Goal: Information Seeking & Learning: Find specific fact

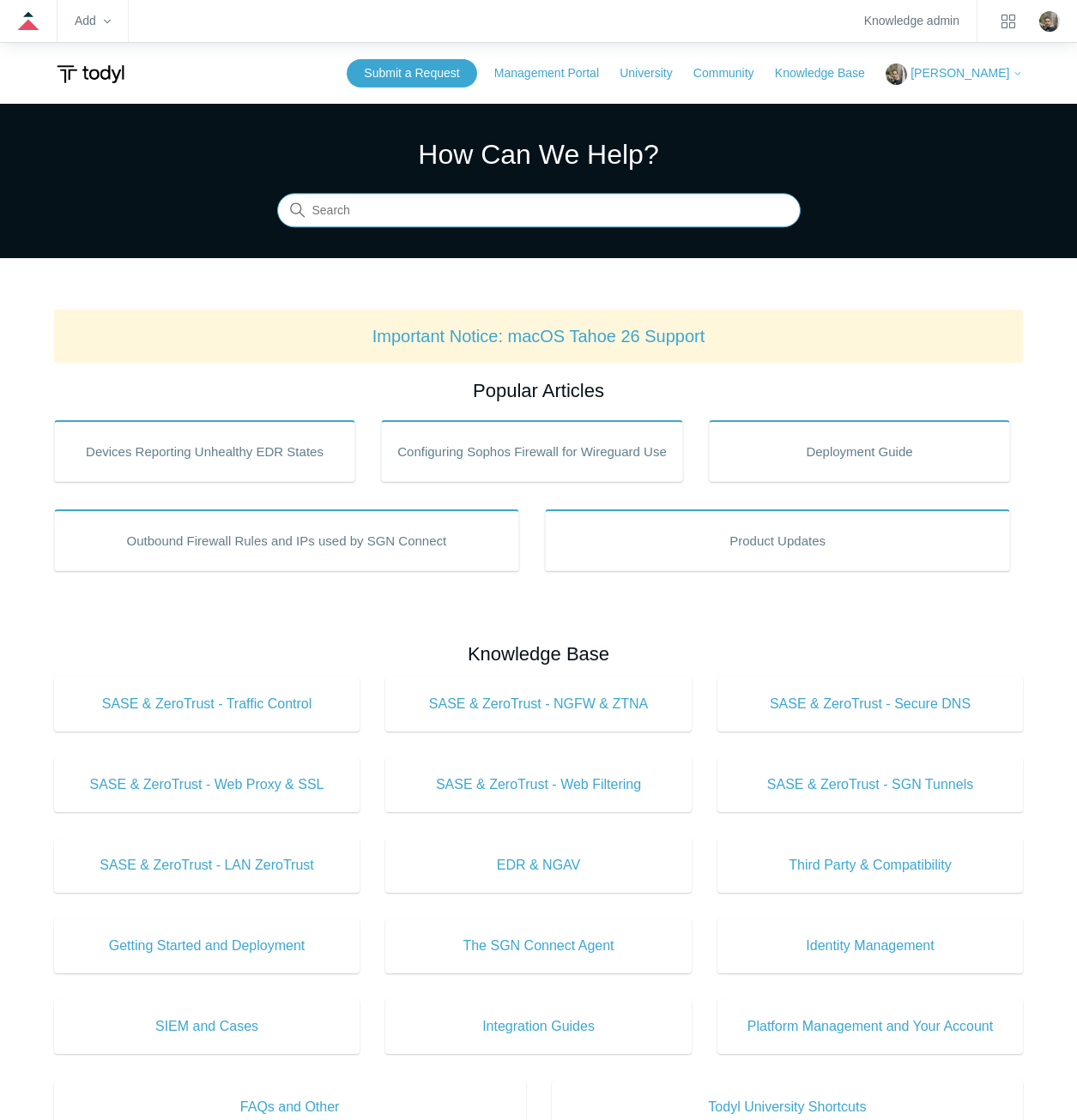
click at [681, 219] on input "Search" at bounding box center [538, 211] width 523 height 35
type input "sgn error codes"
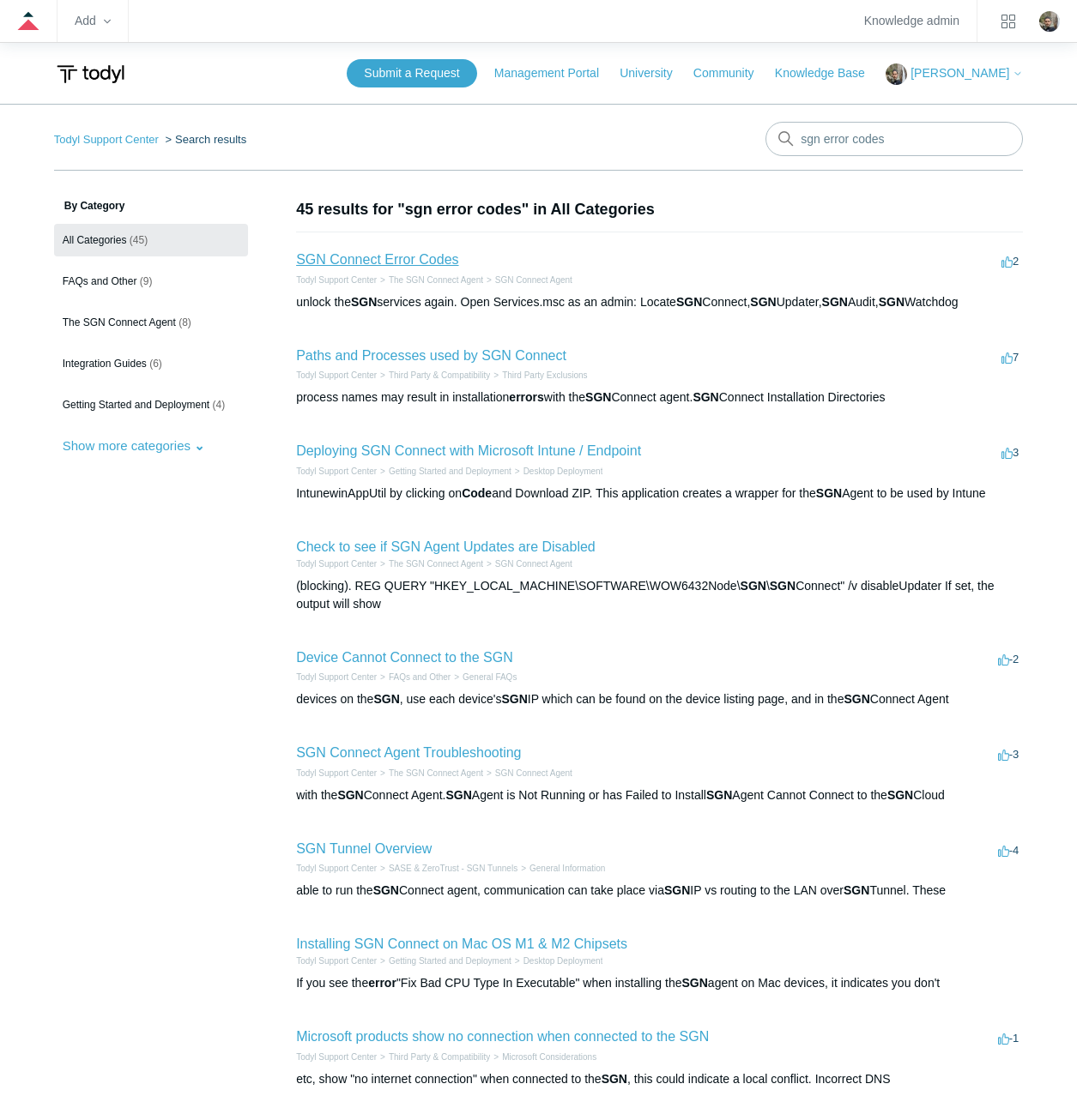
click at [413, 259] on link "SGN Connect Error Codes" at bounding box center [376, 259] width 162 height 15
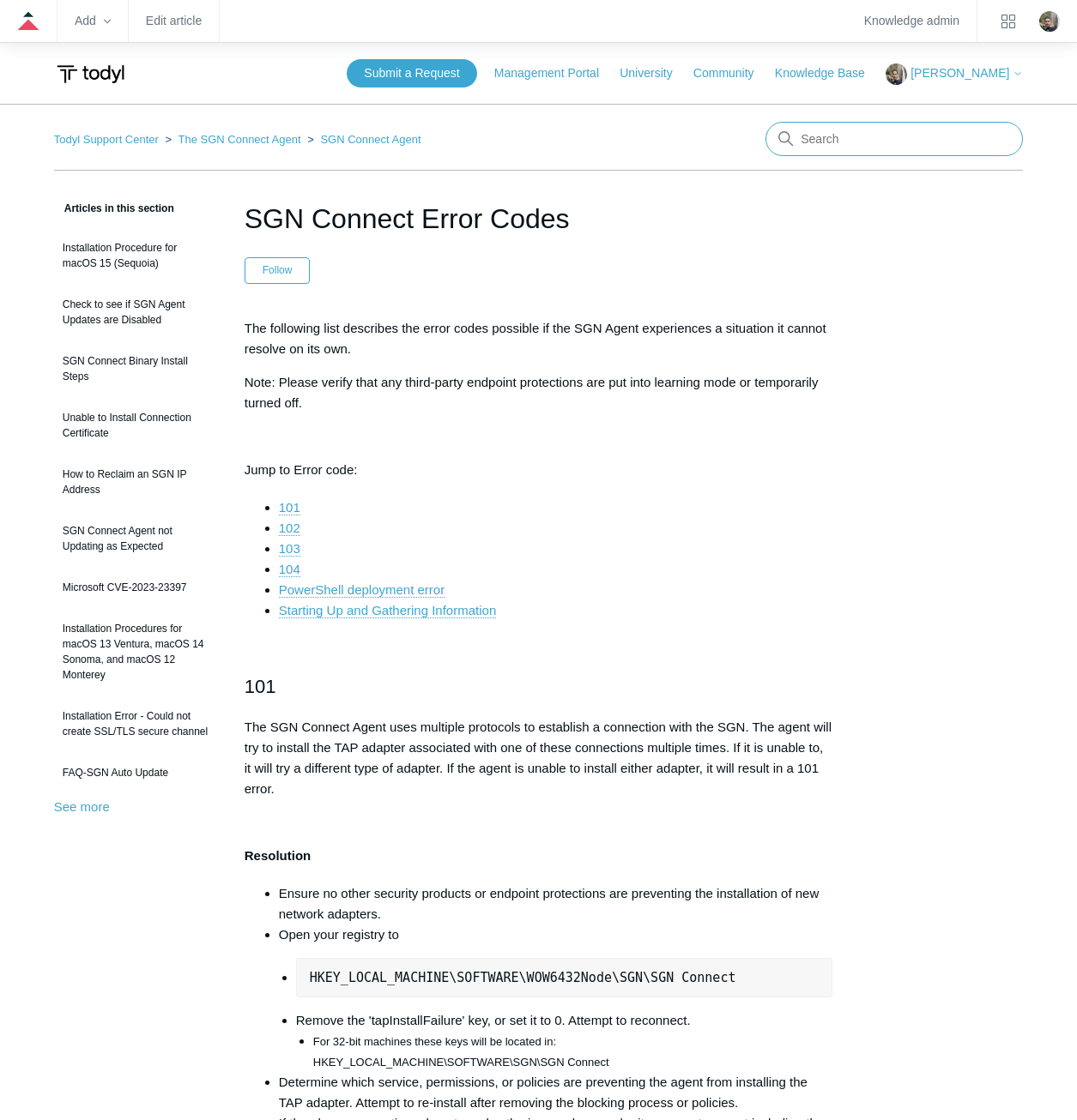
click at [863, 144] on input "Search" at bounding box center [894, 139] width 258 height 35
type input "register"
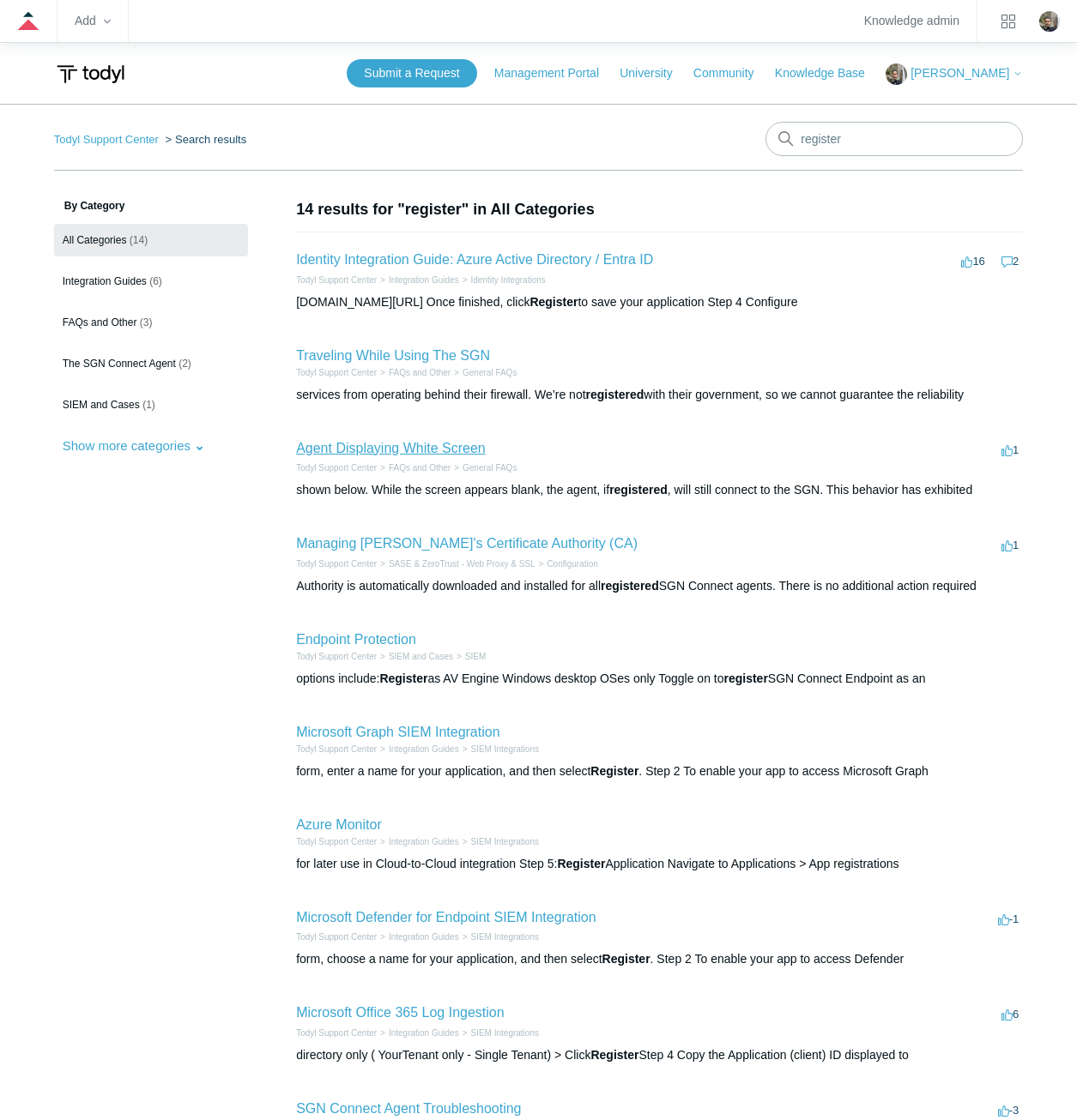
click at [426, 441] on link "Agent Displaying White Screen" at bounding box center [390, 448] width 189 height 15
drag, startPoint x: 852, startPoint y: 137, endPoint x: 745, endPoint y: 123, distance: 107.9
click at [745, 123] on nav "Todyl Support Center Search results register" at bounding box center [538, 146] width 970 height 49
type input "sgn error codes"
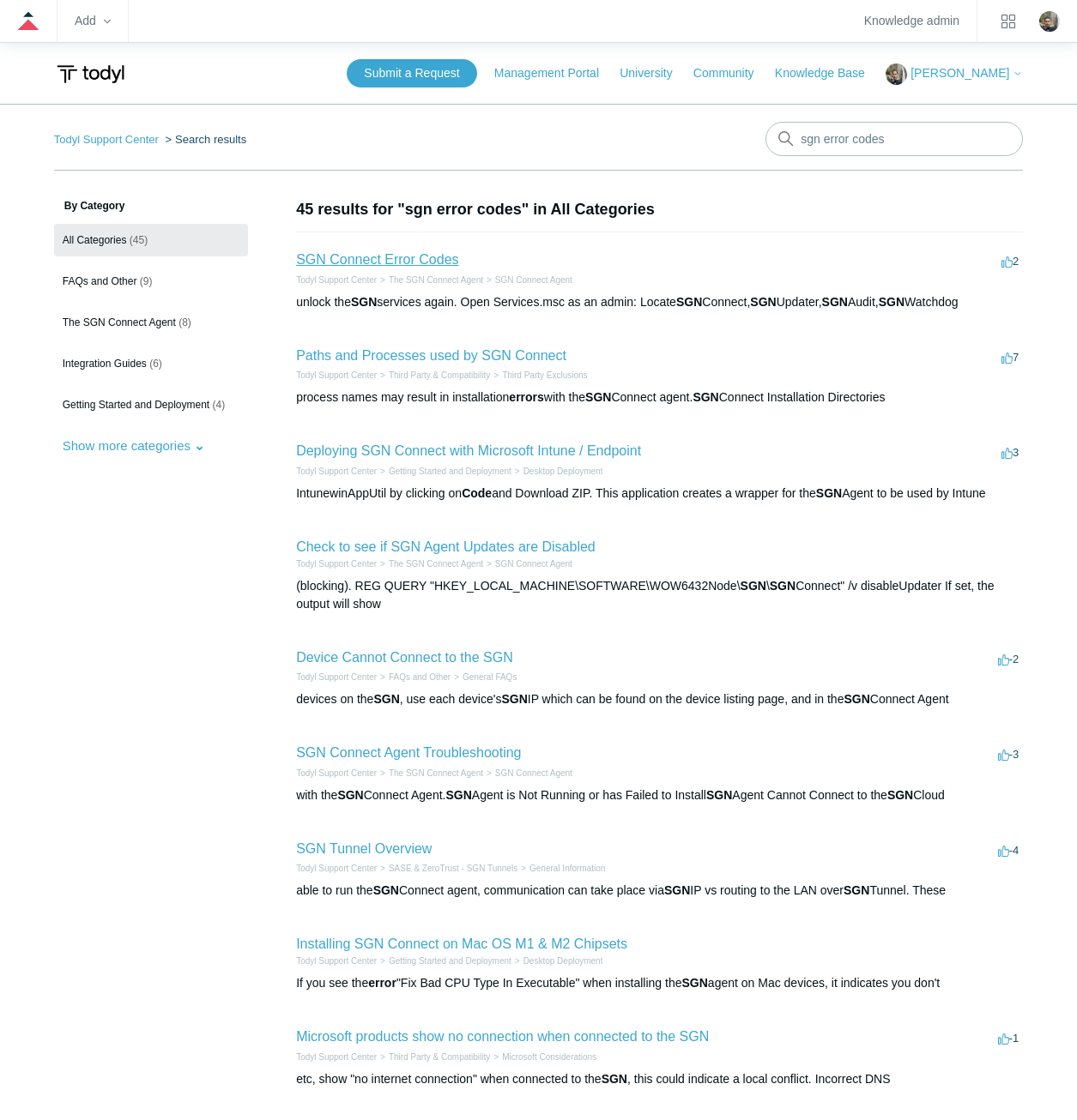
click at [375, 254] on link "SGN Connect Error Codes" at bounding box center [376, 259] width 162 height 15
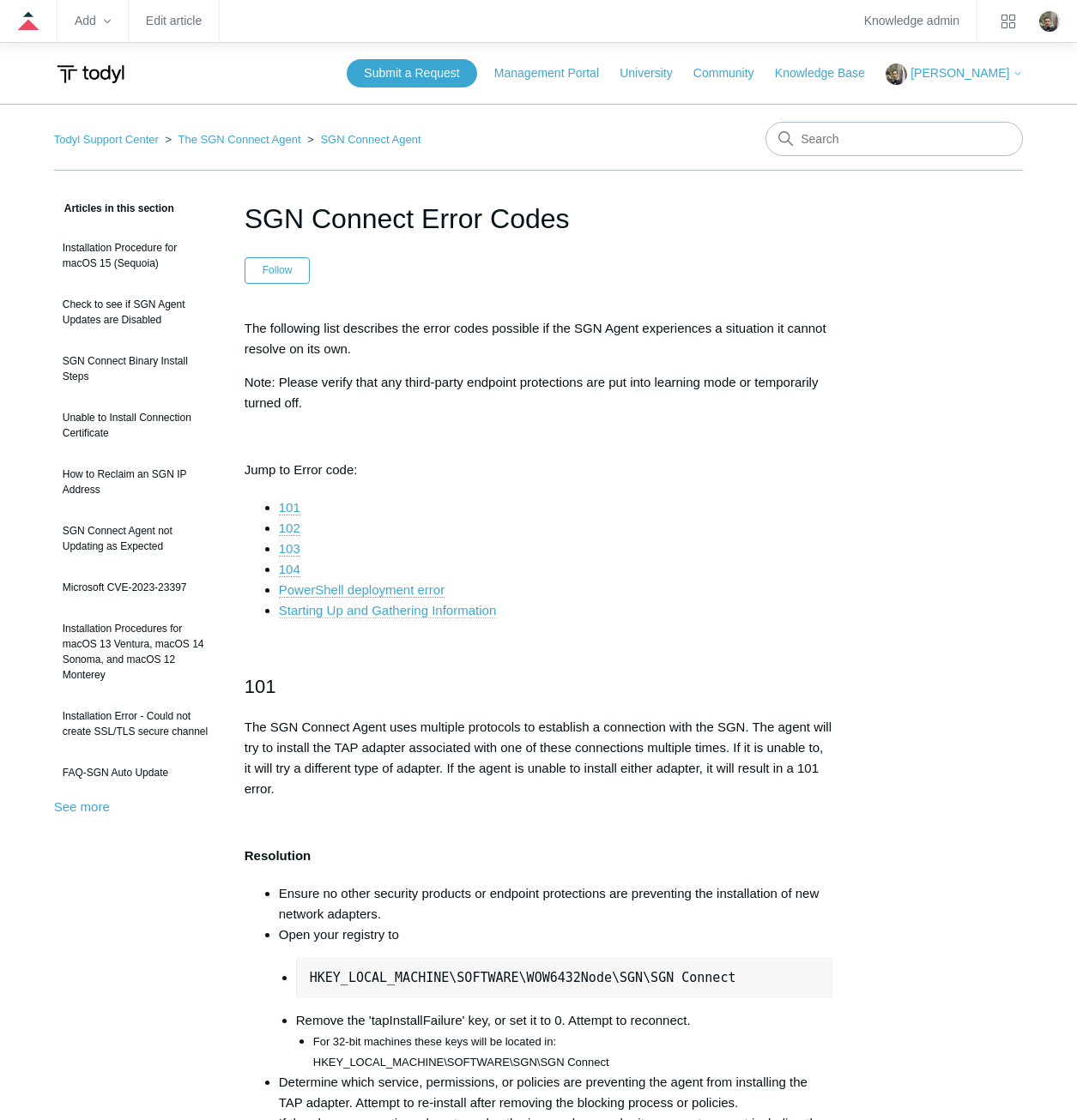
click at [407, 613] on link "Starting Up and Gathering Information" at bounding box center [387, 611] width 217 height 16
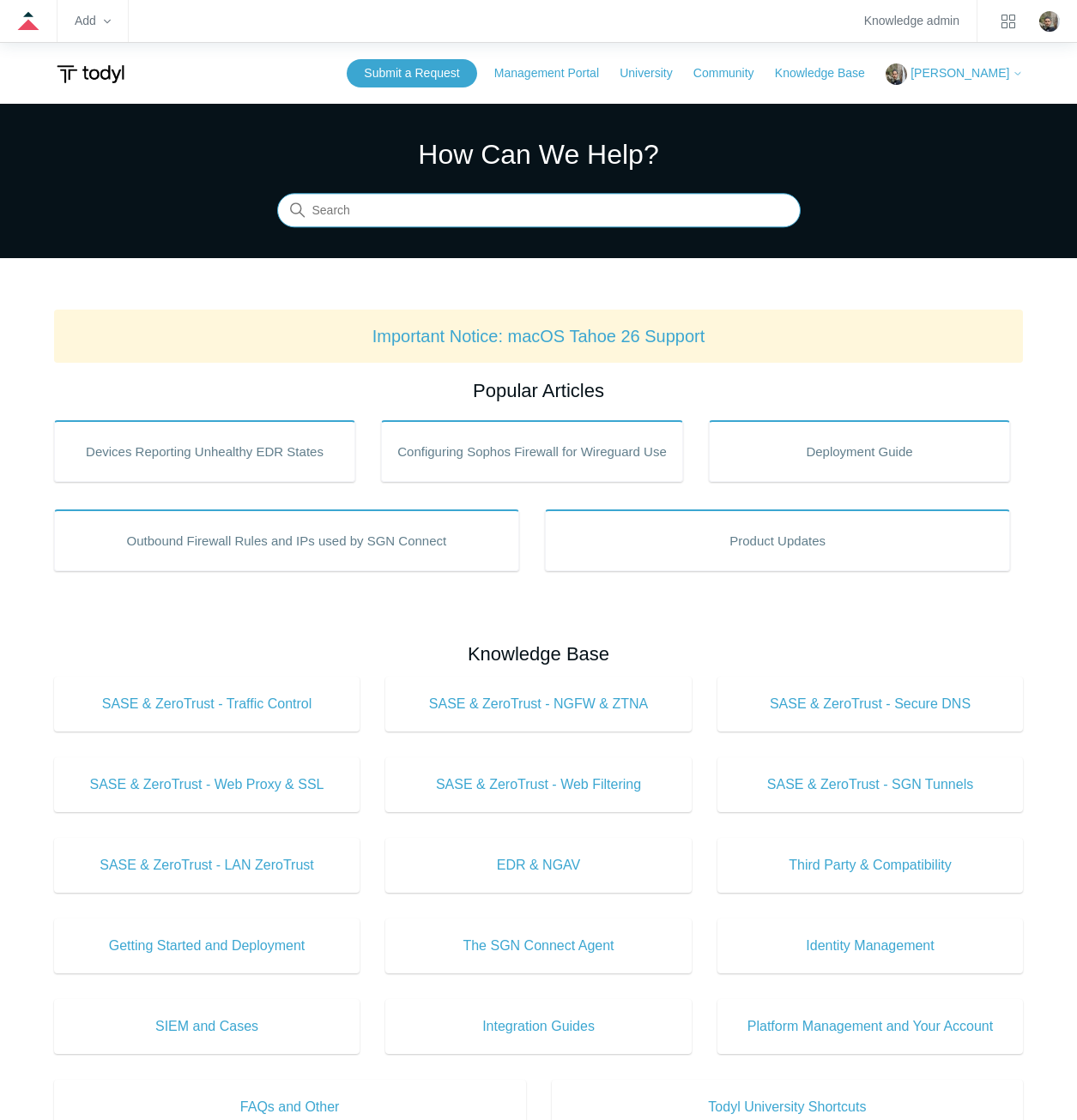
click at [595, 208] on input "Search" at bounding box center [538, 211] width 523 height 35
type input "lzt"
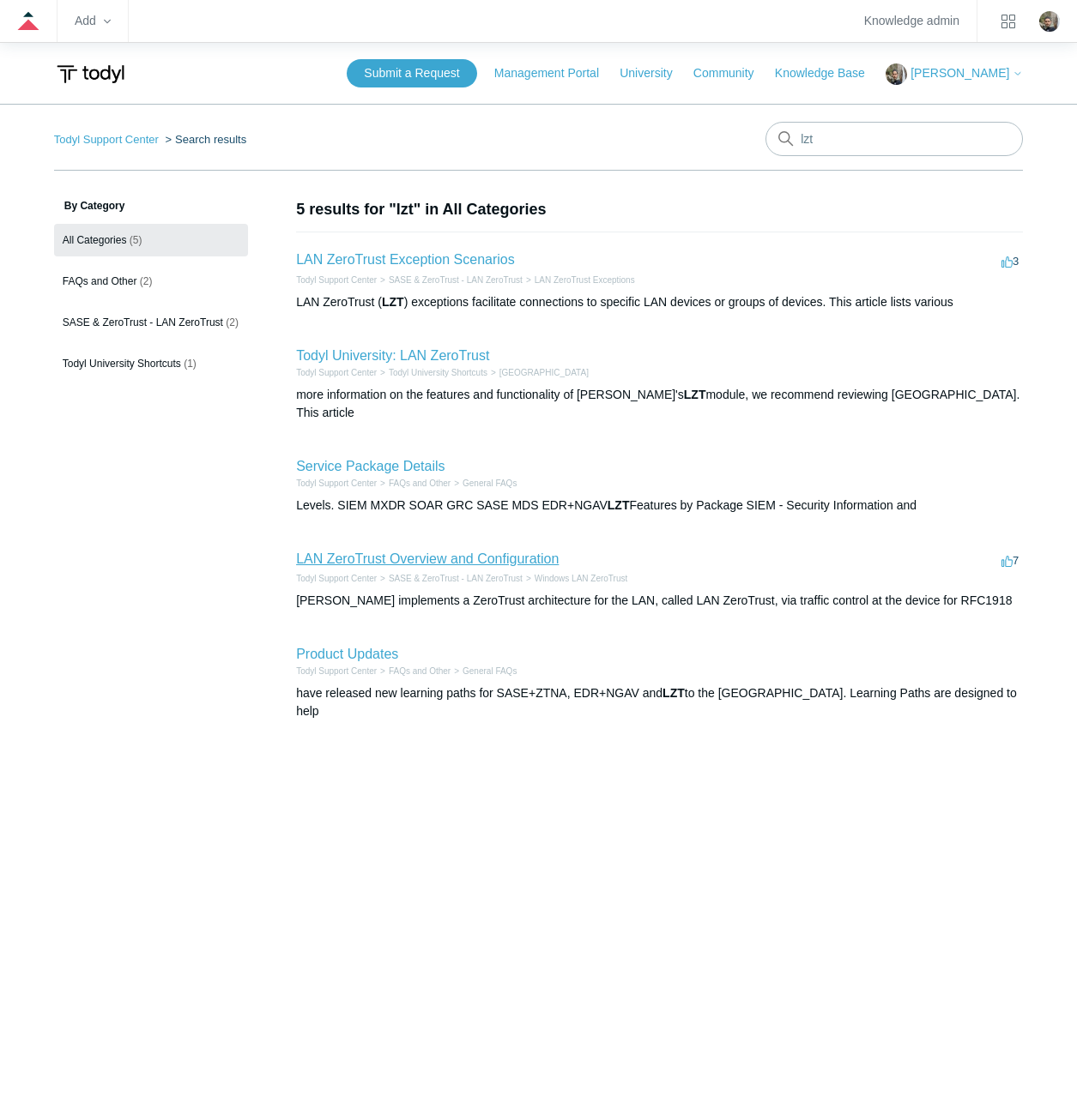
click at [478, 552] on link "LAN ZeroTrust Overview and Configuration" at bounding box center [426, 559] width 262 height 15
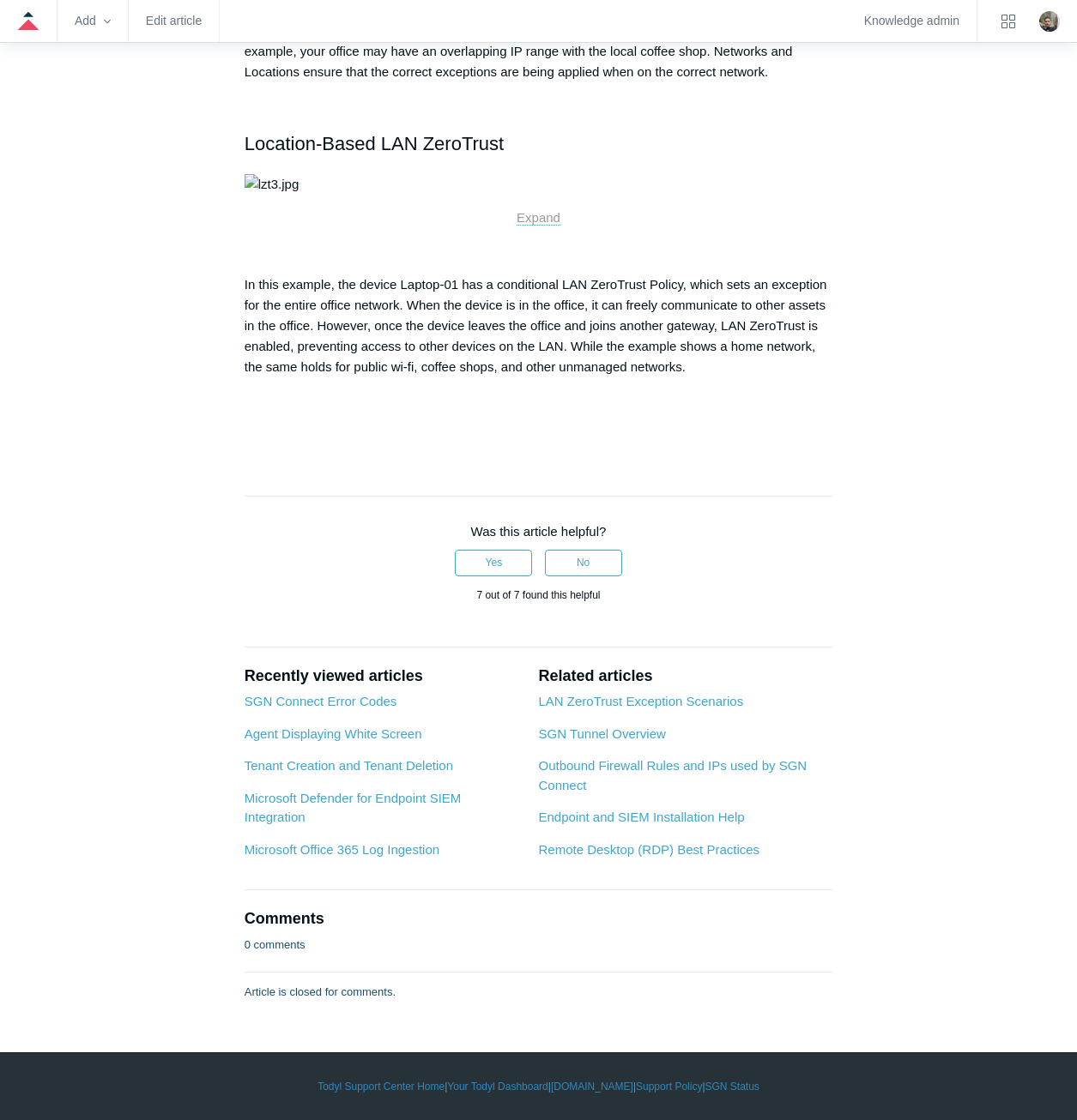
scroll to position [3002, 0]
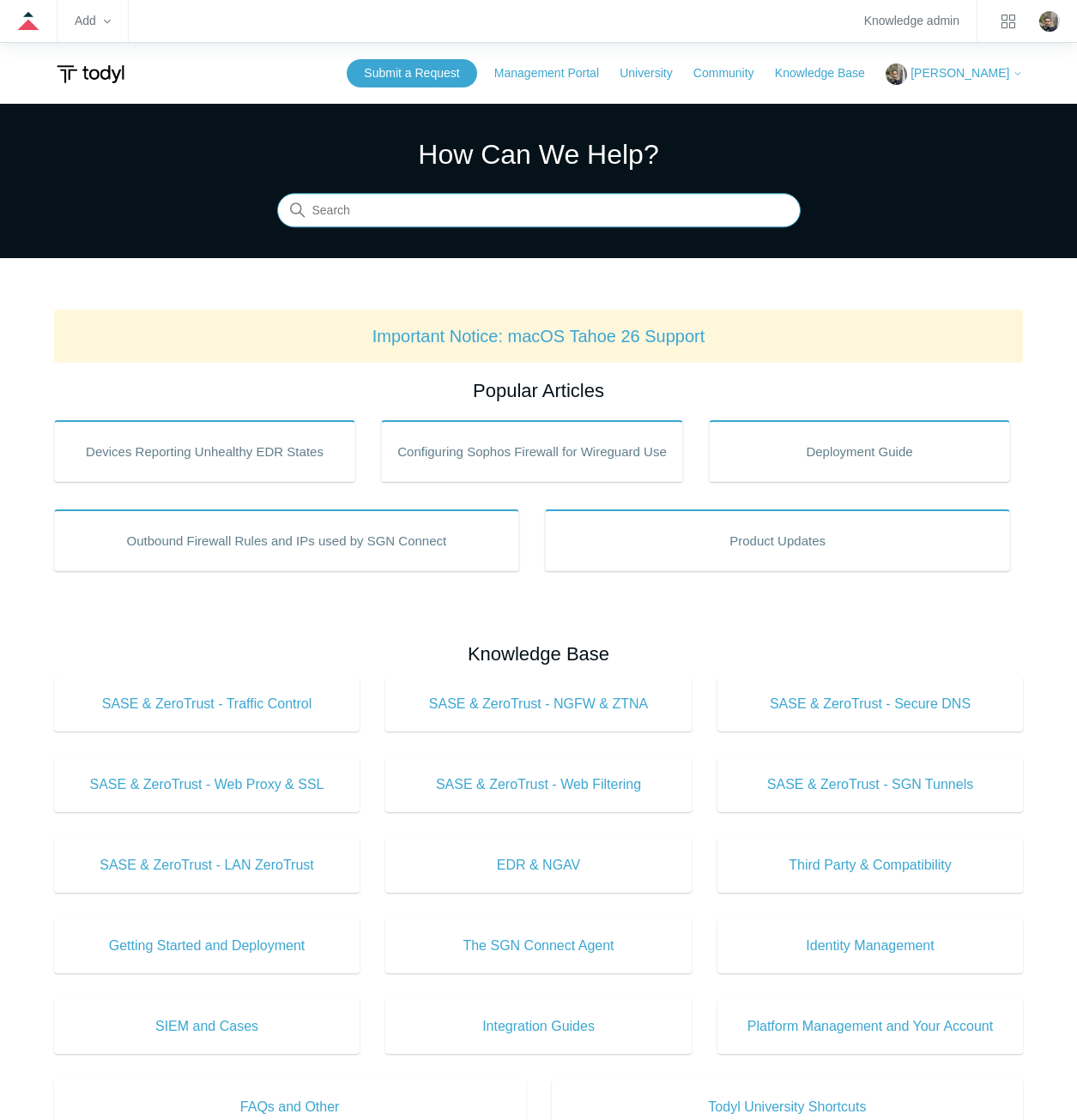
click at [524, 212] on input "Search" at bounding box center [538, 211] width 523 height 35
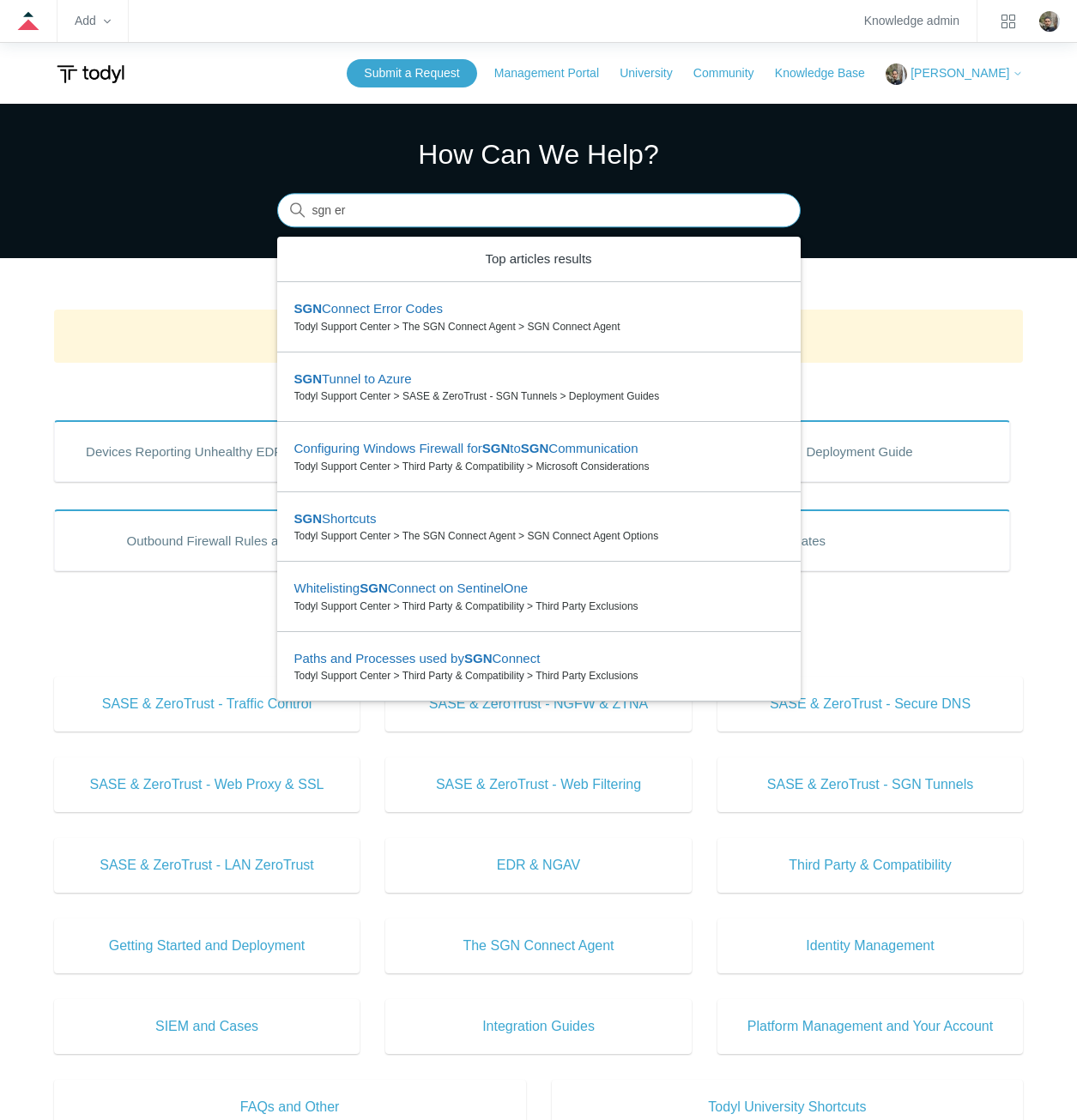
type input "sgn err"
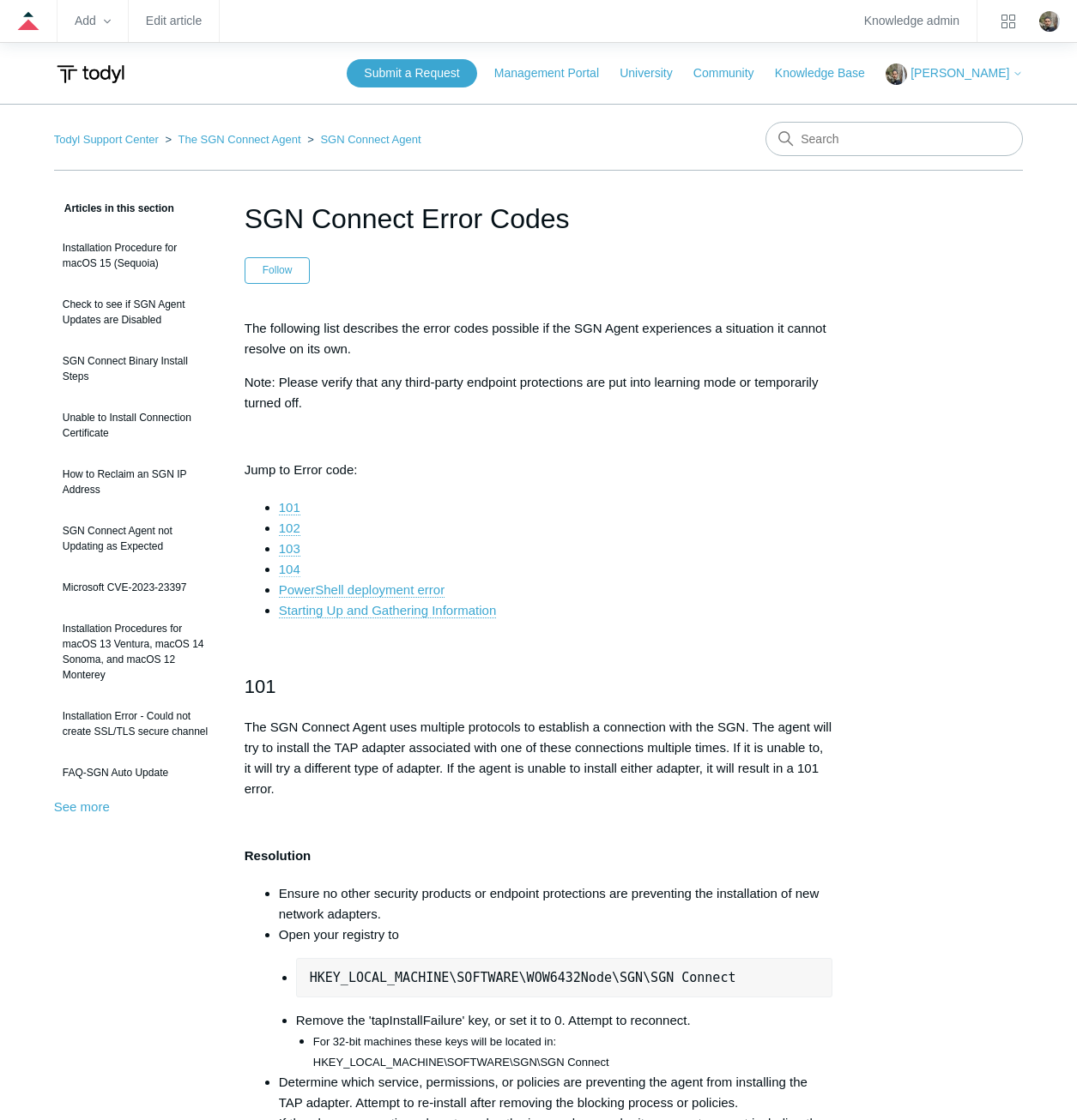
click at [286, 569] on link "104" at bounding box center [289, 570] width 22 height 16
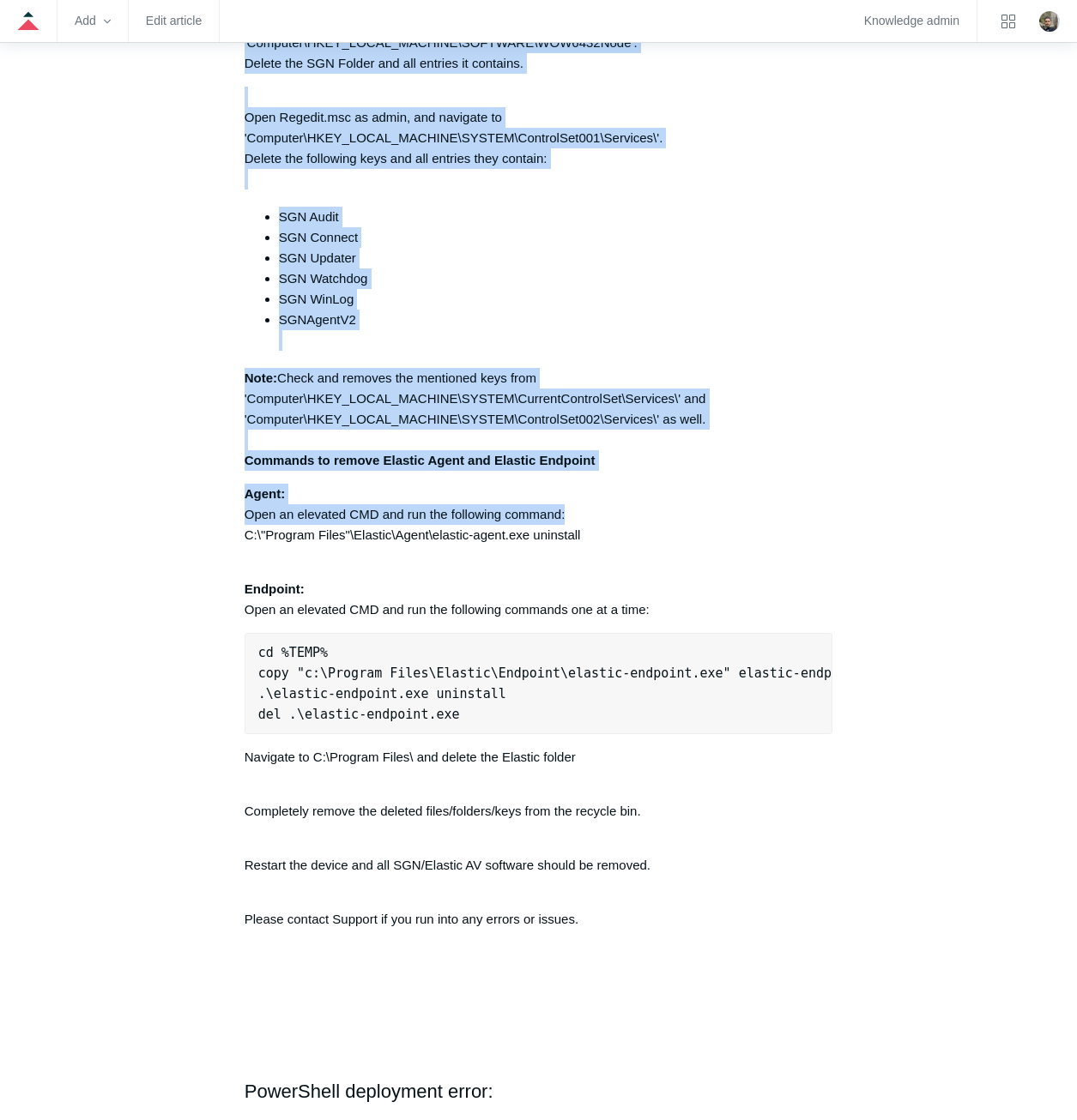
scroll to position [4335, 0]
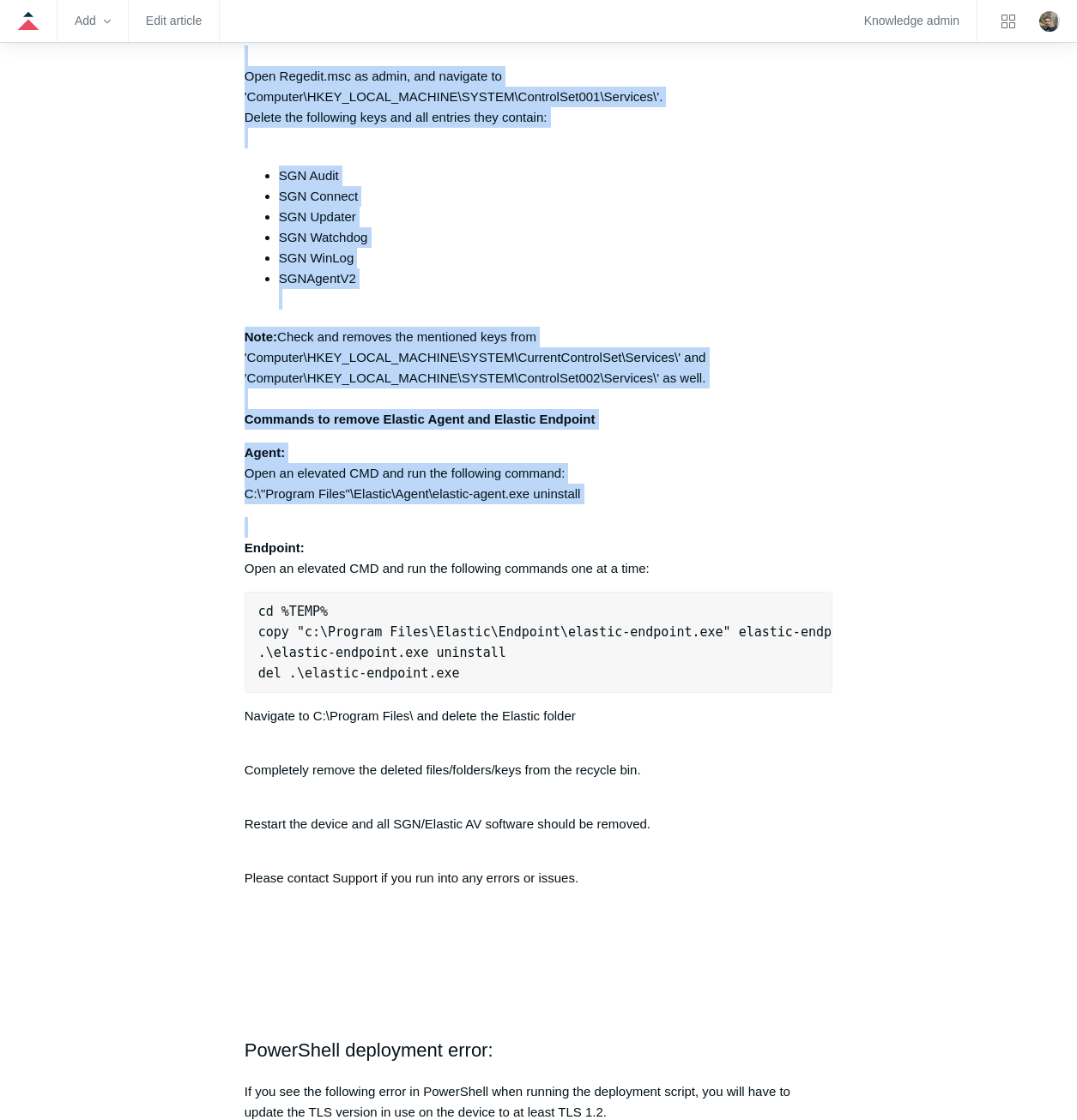
drag, startPoint x: 237, startPoint y: 298, endPoint x: 670, endPoint y: 535, distance: 493.6
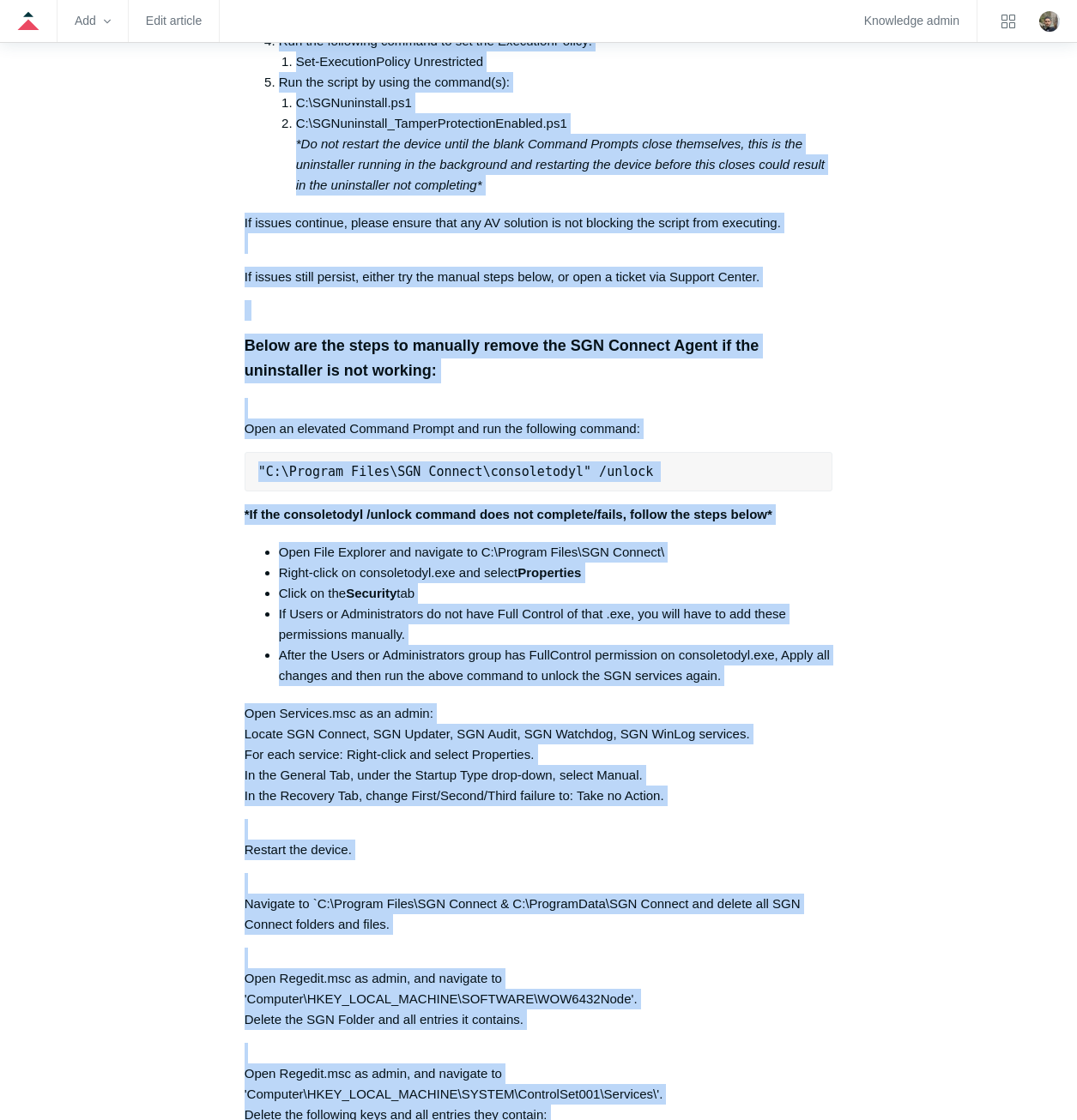
scroll to position [3219, 0]
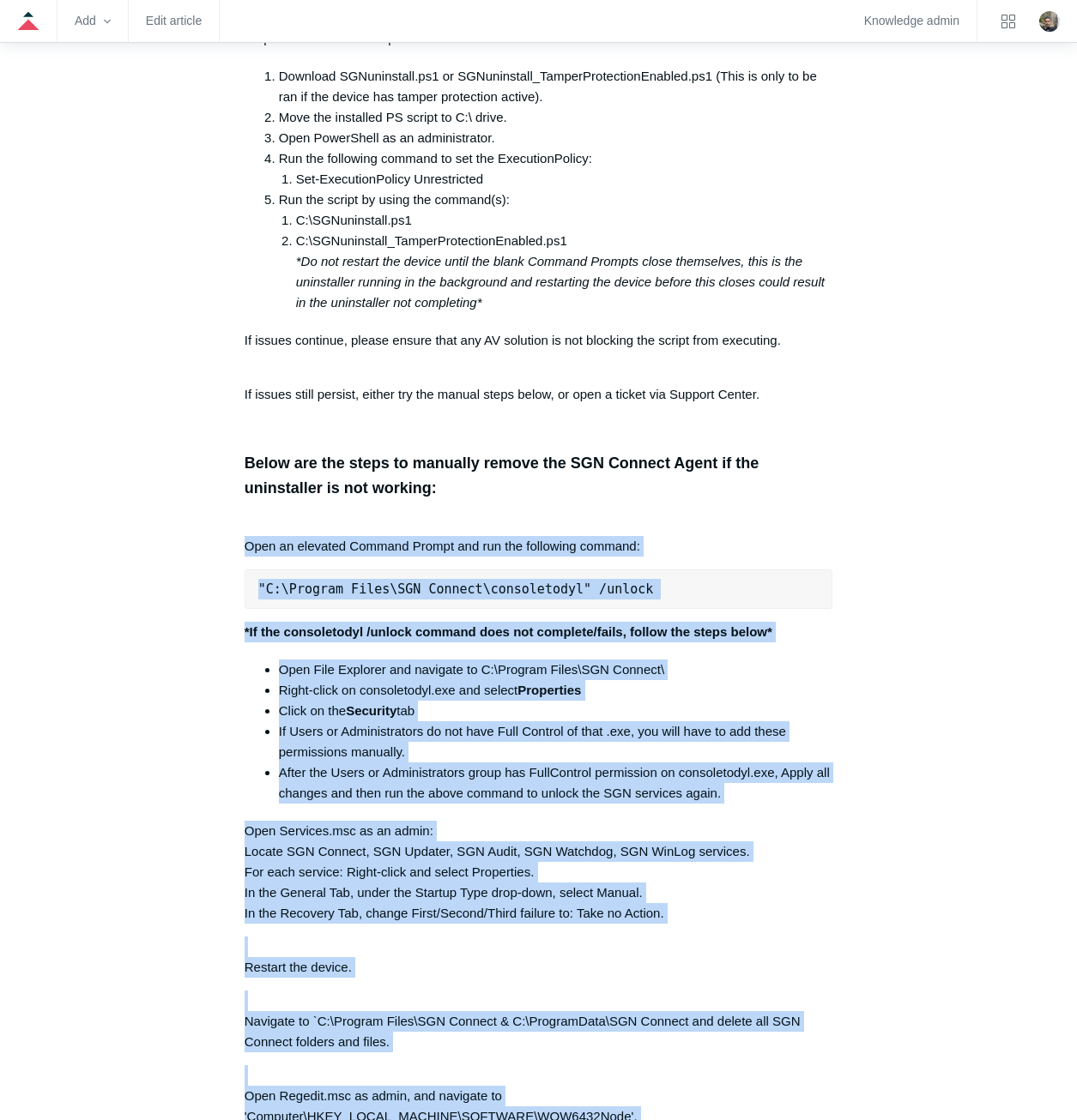
drag, startPoint x: 687, startPoint y: 854, endPoint x: 241, endPoint y: 559, distance: 534.7
click at [241, 559] on article "SGN Connect Error Codes Follow Not yet followed by anyone The following list de…" at bounding box center [538, 682] width 639 height 7406
copy div "Open an elevated Command Prompt and run the following command: "C:\Program File…"
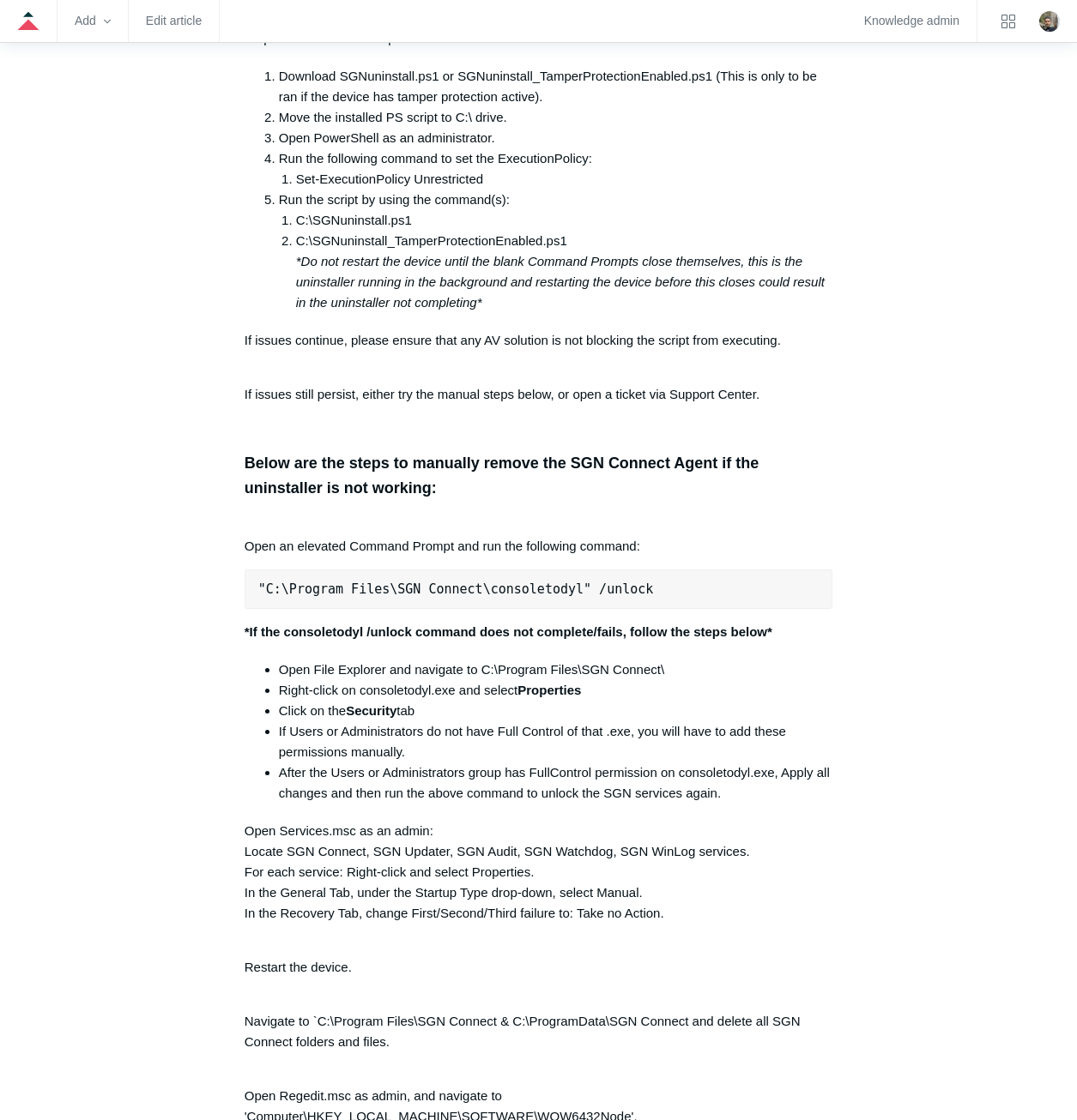
click at [787, 419] on div "The following list describes the error codes possible if the SGN Agent experien…" at bounding box center [538, 409] width 587 height 6620
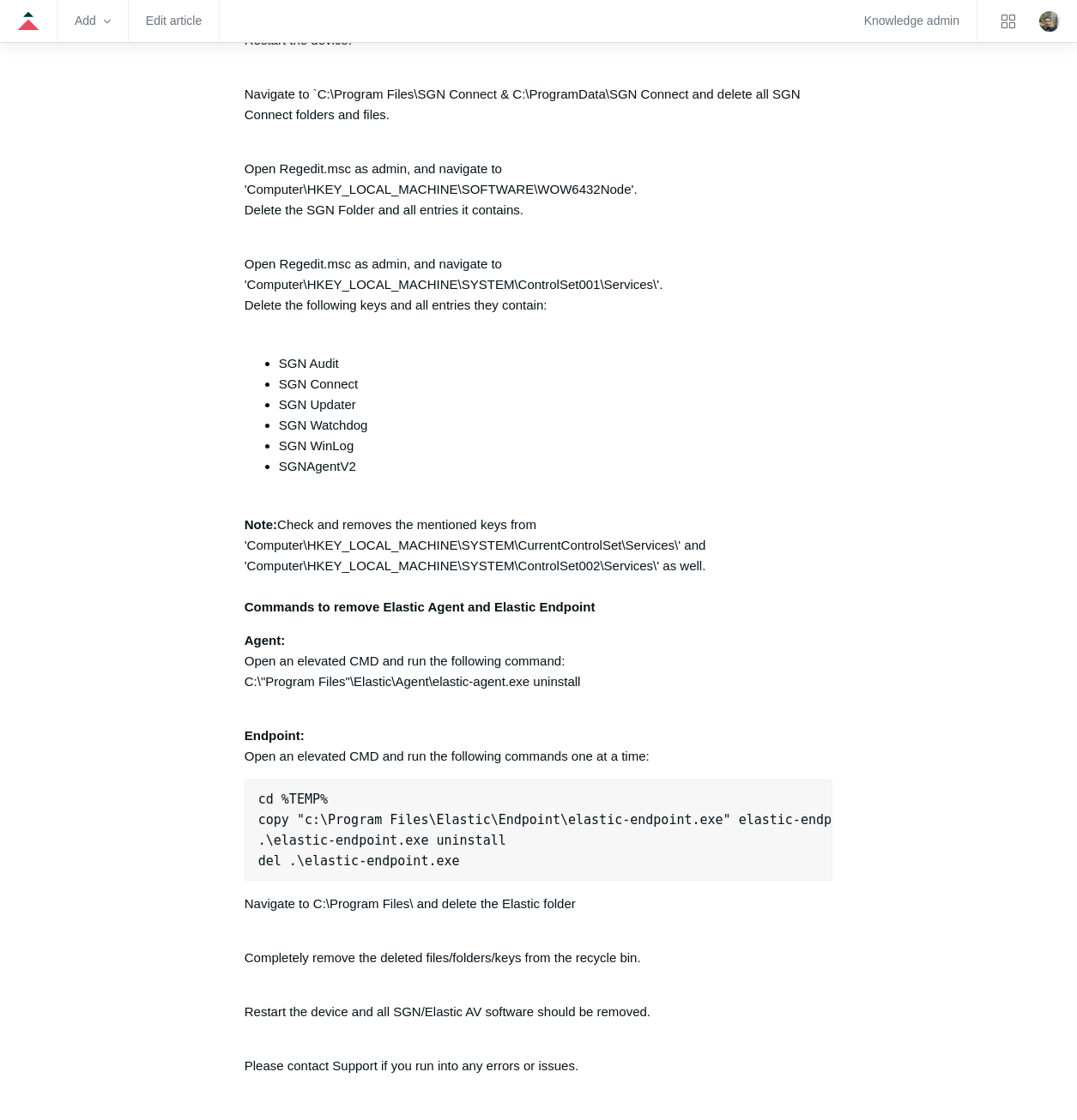
scroll to position [4163, 0]
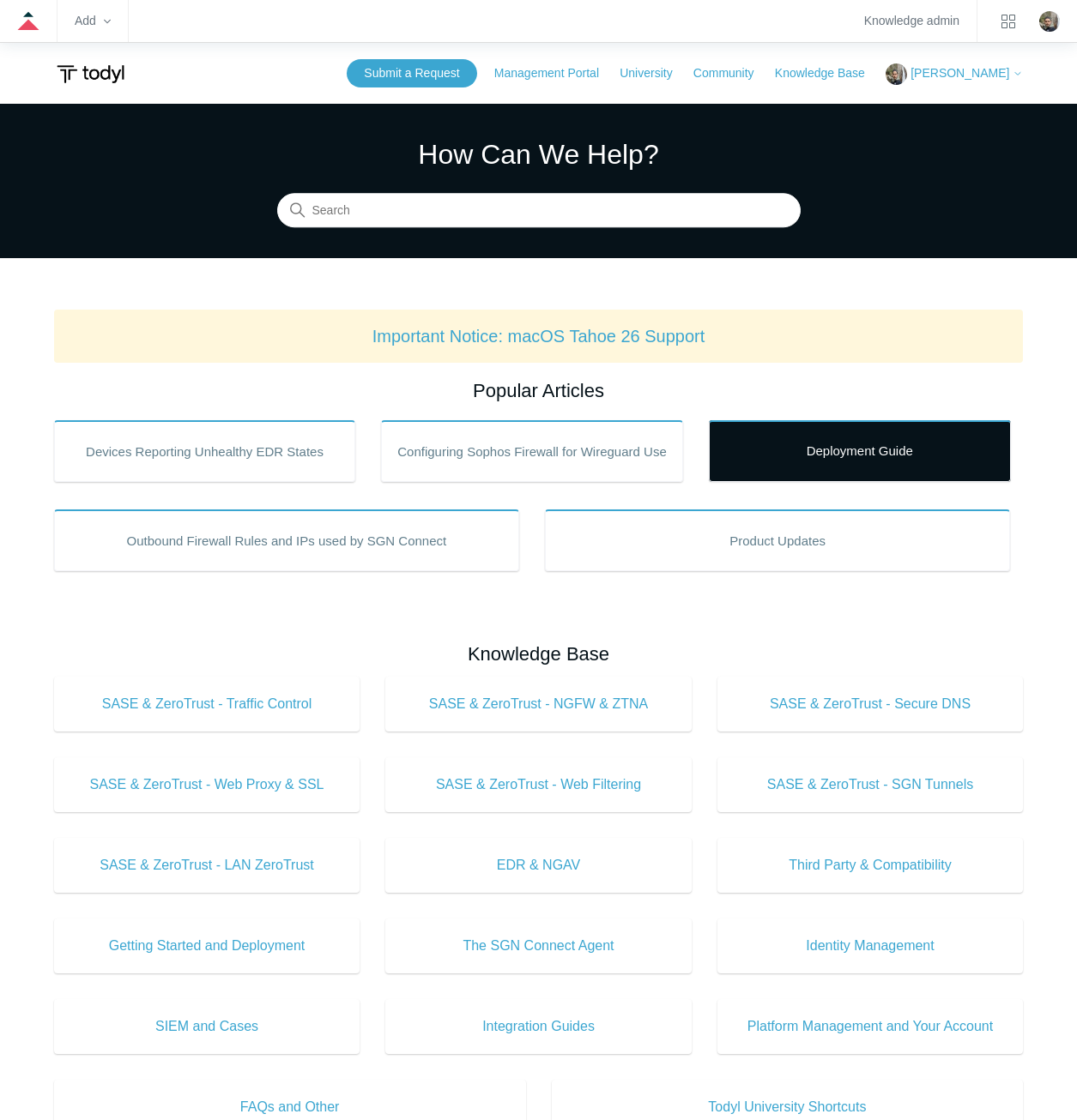
click at [817, 433] on link "Deployment Guide" at bounding box center [859, 451] width 302 height 61
